Goal: Transaction & Acquisition: Purchase product/service

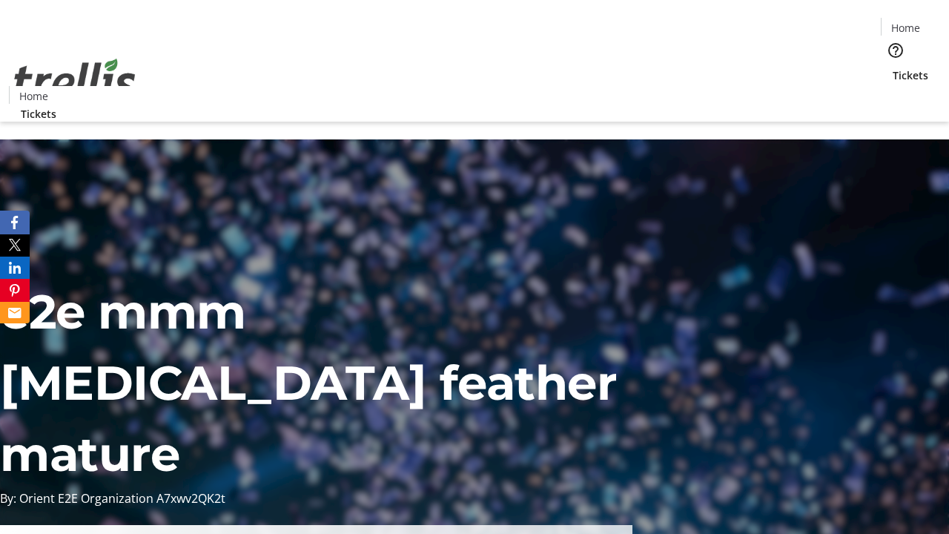
click at [893, 67] on span "Tickets" at bounding box center [911, 75] width 36 height 16
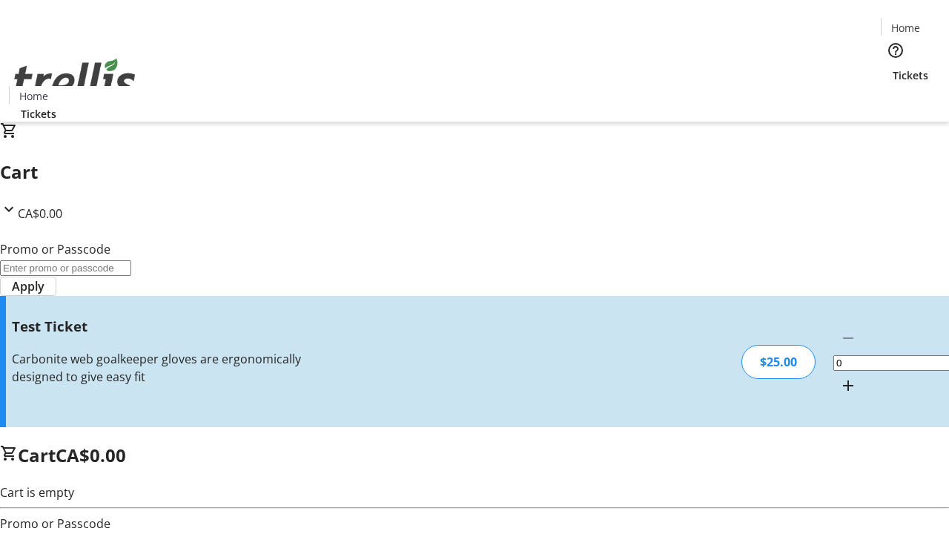
click at [840, 377] on mat-icon "Increment by one" at bounding box center [849, 386] width 18 height 18
type input "1"
